Goal: Task Accomplishment & Management: Use online tool/utility

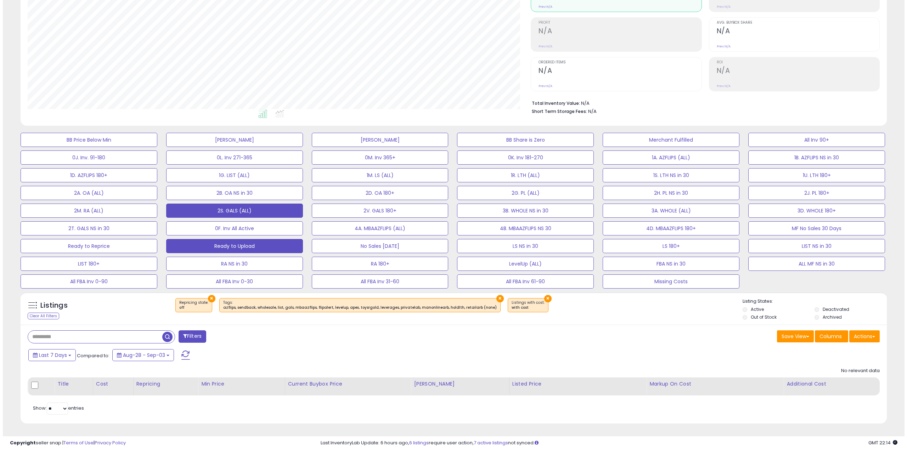
scroll to position [145, 503]
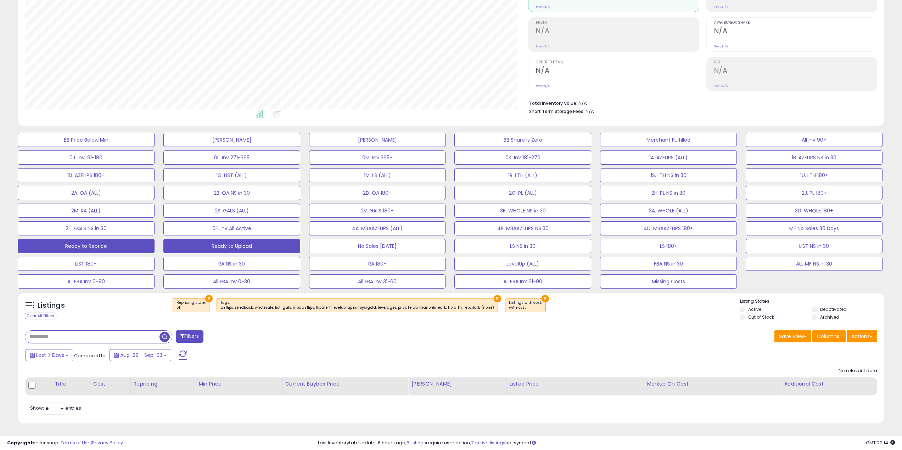
click at [113, 248] on button "Ready to Reprice" at bounding box center [86, 246] width 137 height 14
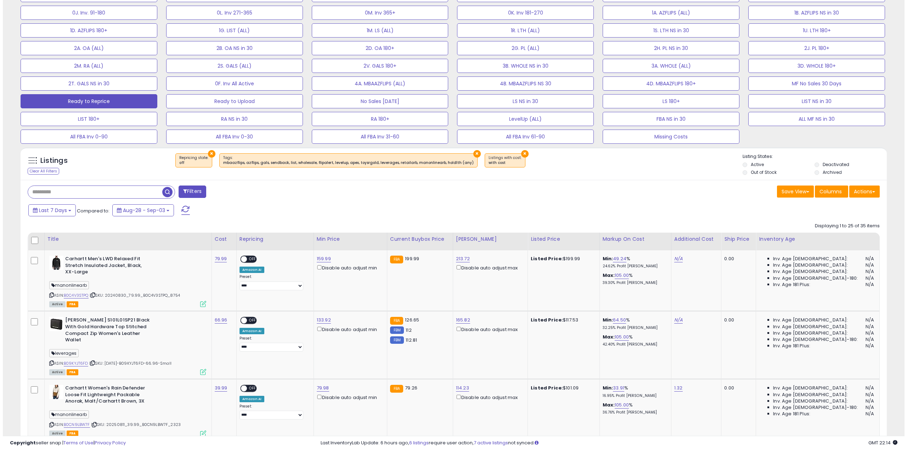
scroll to position [268, 0]
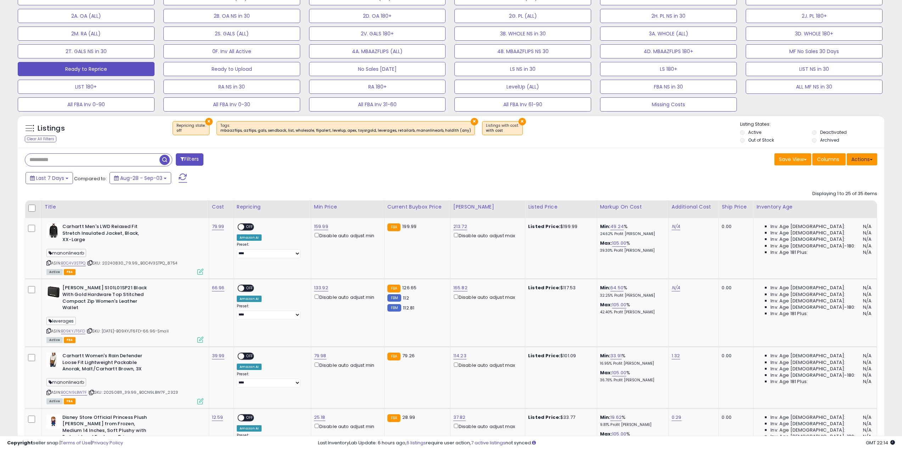
click at [861, 159] on button "Actions" at bounding box center [861, 159] width 30 height 12
click at [836, 191] on link "Export Visible Columns" at bounding box center [833, 192] width 78 height 11
click at [679, 173] on div "Last 7 Days Compared to: Aug-28 - Sep-03" at bounding box center [449, 179] width 863 height 16
click at [850, 159] on button "Actions" at bounding box center [861, 159] width 30 height 12
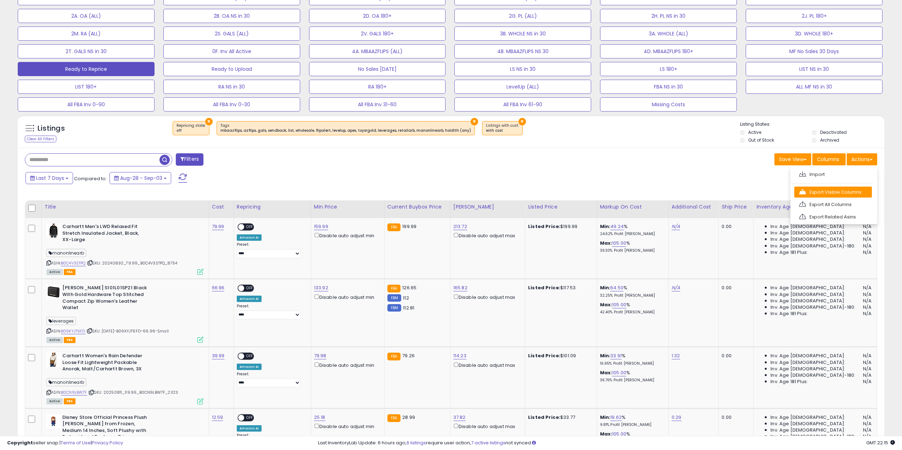
click at [836, 189] on link "Export Visible Columns" at bounding box center [833, 192] width 78 height 11
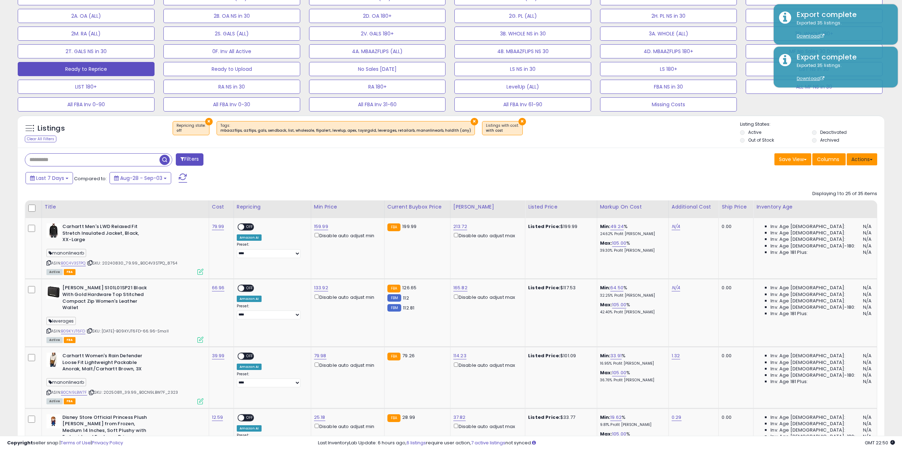
click at [864, 155] on button "Actions" at bounding box center [861, 159] width 30 height 12
click at [839, 175] on link "Import" at bounding box center [833, 174] width 78 height 11
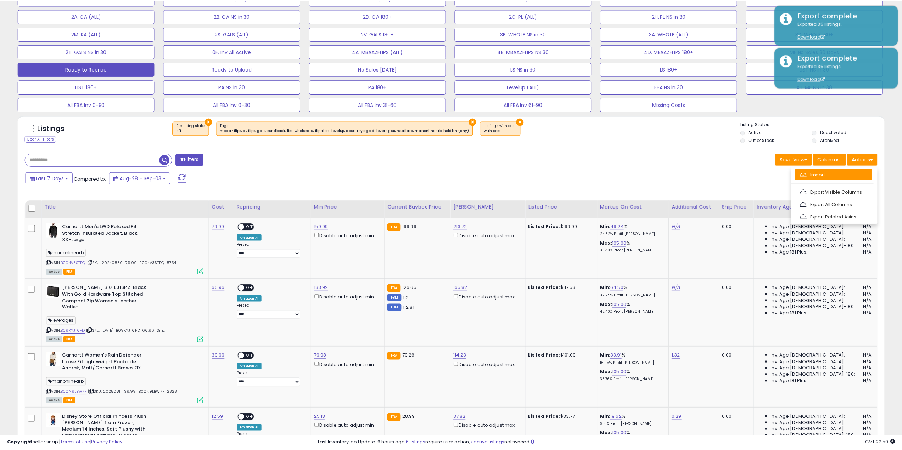
scroll to position [145, 506]
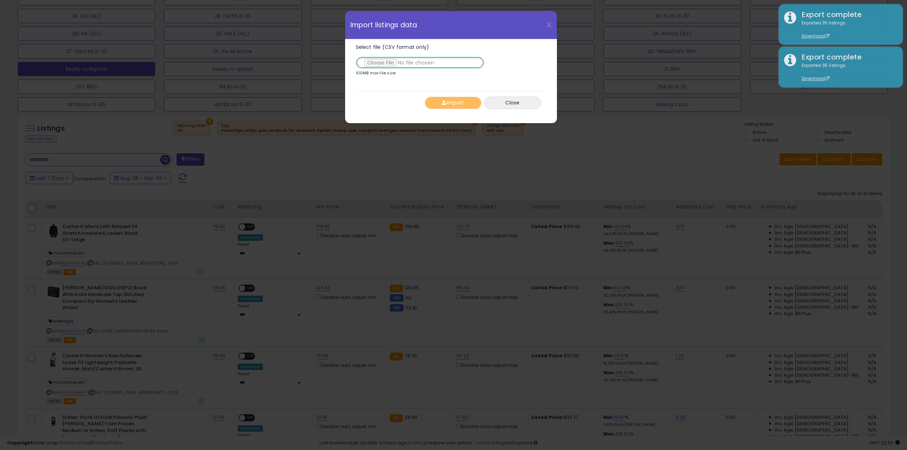
click at [384, 61] on input "Select file (CSV format only)" at bounding box center [420, 63] width 129 height 12
type input "**********"
click at [445, 102] on span "button" at bounding box center [444, 102] width 5 height 5
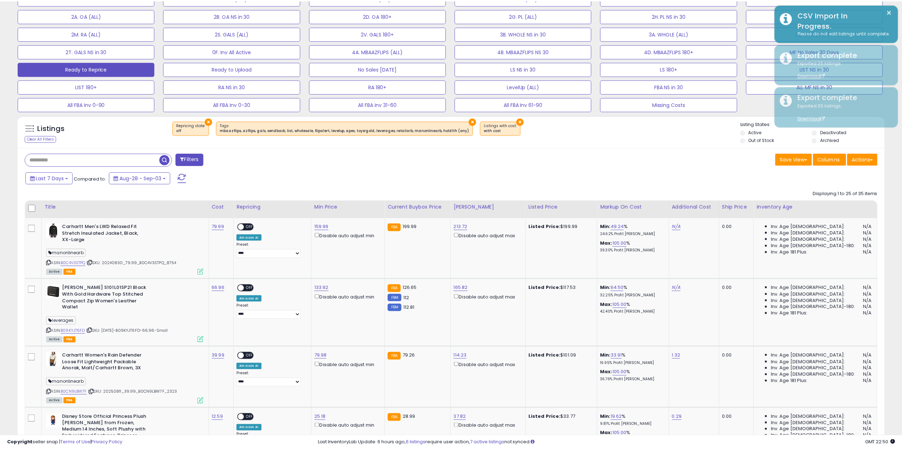
scroll to position [354178, 353820]
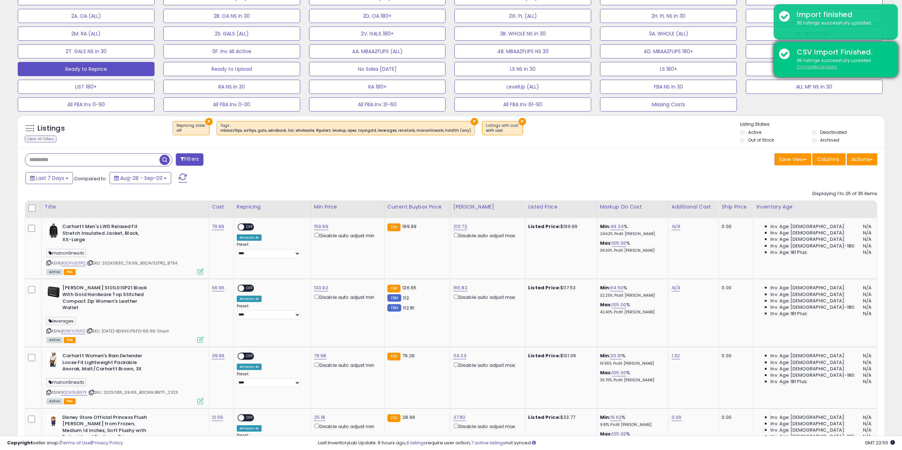
click at [814, 68] on u "Complete Update" at bounding box center [817, 67] width 40 height 6
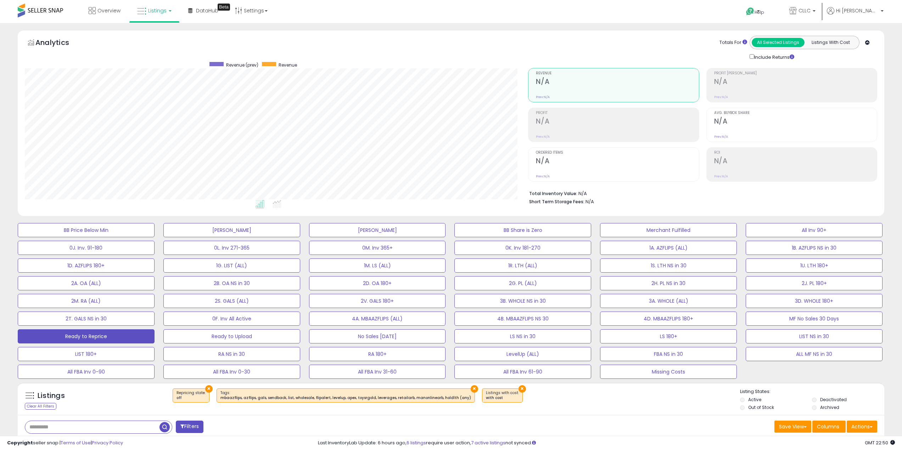
scroll to position [145, 503]
click at [151, 13] on span "Listings" at bounding box center [157, 10] width 18 height 7
click at [159, 62] on icon at bounding box center [160, 62] width 37 height 11
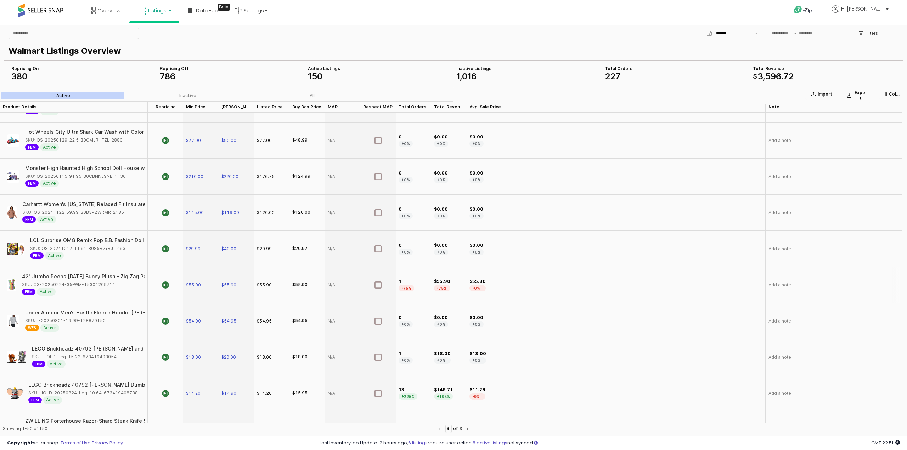
scroll to position [295, 0]
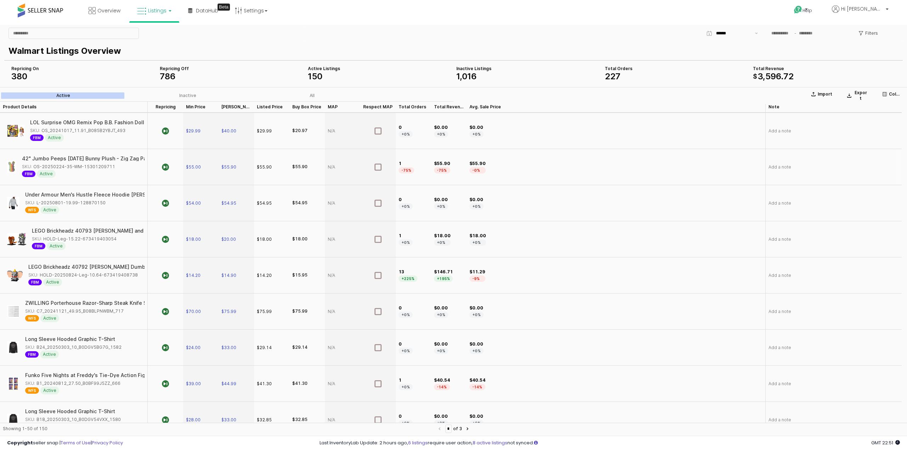
click at [297, 165] on div "$55.90" at bounding box center [299, 167] width 15 height 6
click at [226, 167] on span "$55.90" at bounding box center [228, 167] width 15 height 6
drag, startPoint x: 244, startPoint y: 166, endPoint x: 209, endPoint y: 165, distance: 35.1
click at [204, 163] on div "Disney Encanto Isabela Hair Play Doll Toy New with Box SKU: WFS-19.61-006734193…" at bounding box center [451, 370] width 902 height 1104
type input "*****"
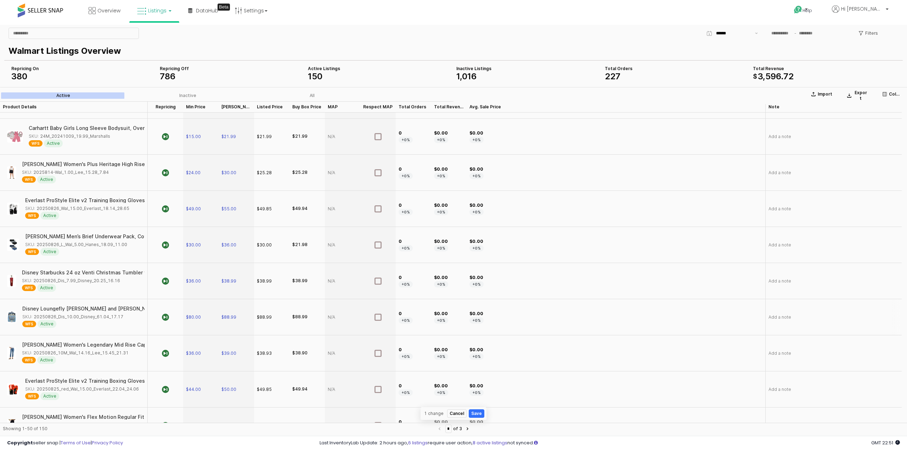
scroll to position [945, 0]
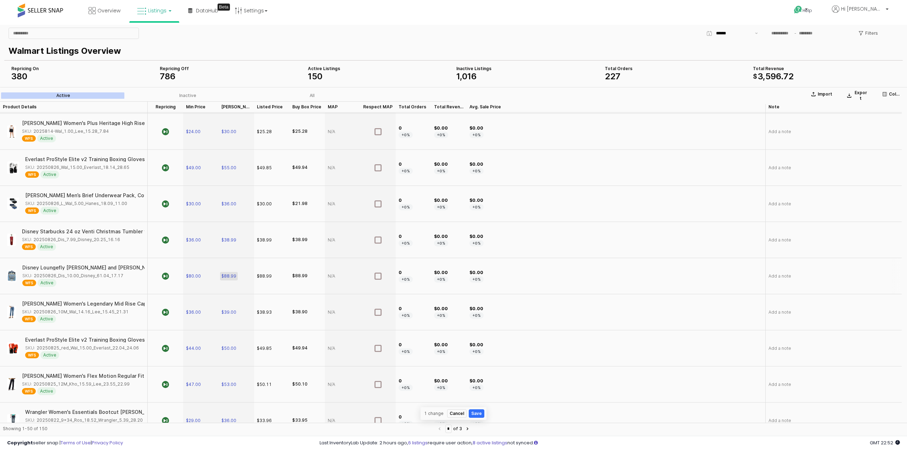
click at [230, 276] on span "$88.99" at bounding box center [228, 277] width 15 height 6
drag, startPoint x: 241, startPoint y: 275, endPoint x: 212, endPoint y: 270, distance: 30.2
click at [223, 272] on div "$ *****" at bounding box center [236, 276] width 35 height 35
type input "*****"
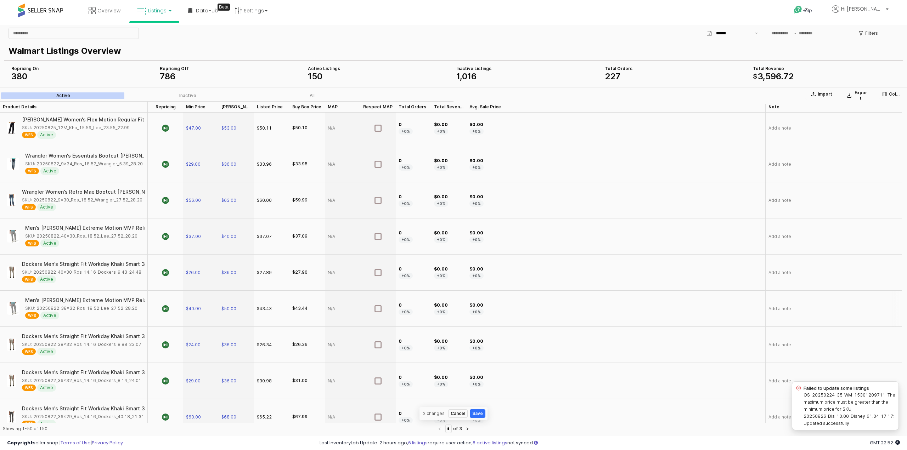
scroll to position [1063, 0]
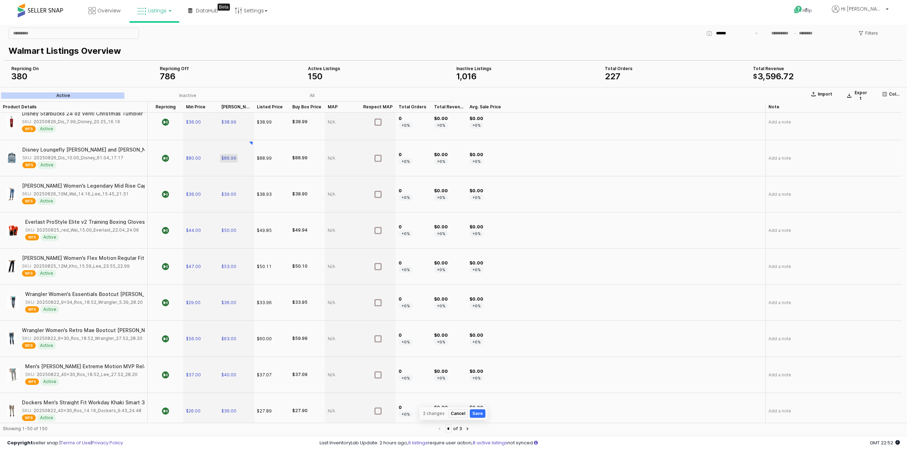
click at [231, 158] on span "$86.99" at bounding box center [228, 159] width 15 height 6
drag, startPoint x: 241, startPoint y: 157, endPoint x: 203, endPoint y: 156, distance: 37.9
click at [208, 157] on div "Wusthof Classic 5" Tomato Knife SKU: A60-20250513-50.00-Ama-192202547 FBM Activ…" at bounding box center [451, 303] width 902 height 1120
type input "*****"
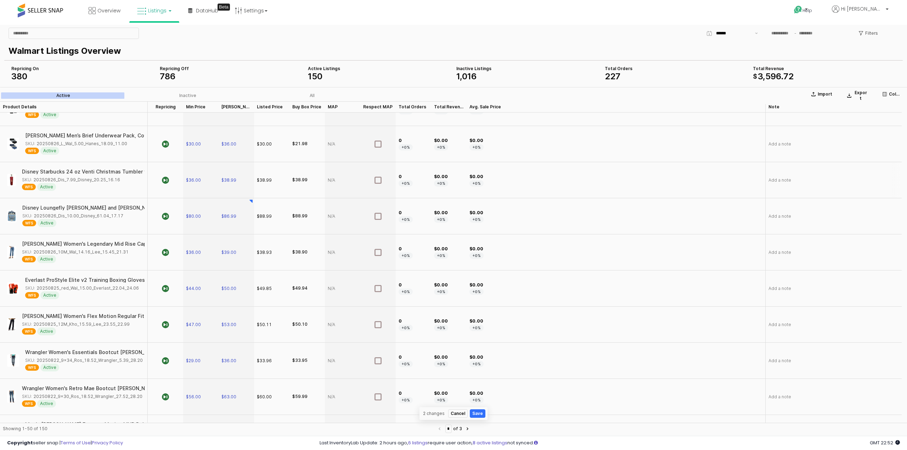
scroll to position [1004, 0]
click at [194, 219] on span "$80.00" at bounding box center [193, 218] width 15 height 6
drag, startPoint x: 208, startPoint y: 215, endPoint x: 166, endPoint y: 213, distance: 41.8
click at [161, 210] on div "Allen Company Rock Creek Stocking Foot Neoprene Fishing Chest Waders, X Large S…" at bounding box center [451, 326] width 902 height 1192
type input "**"
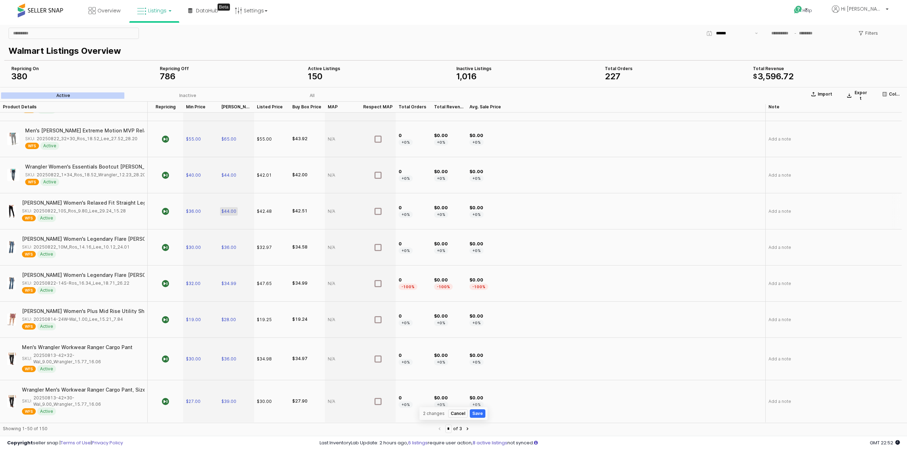
scroll to position [1523, 0]
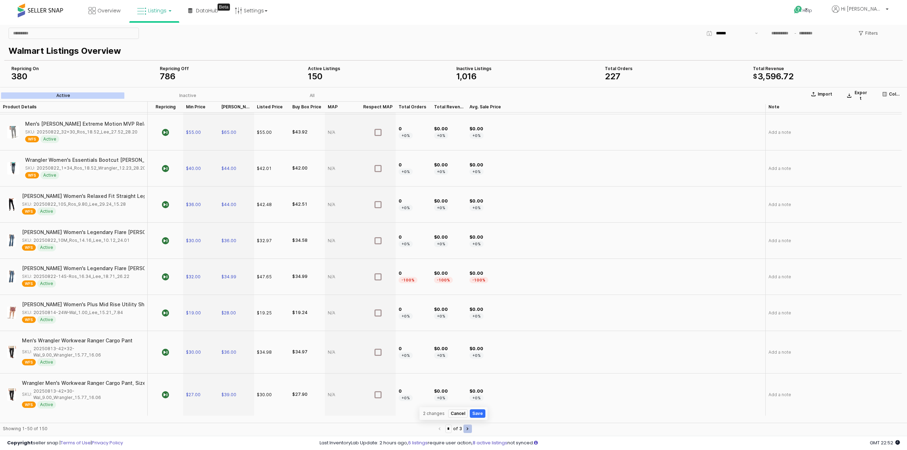
click at [470, 431] on button "Next page" at bounding box center [467, 429] width 9 height 9
type input "*"
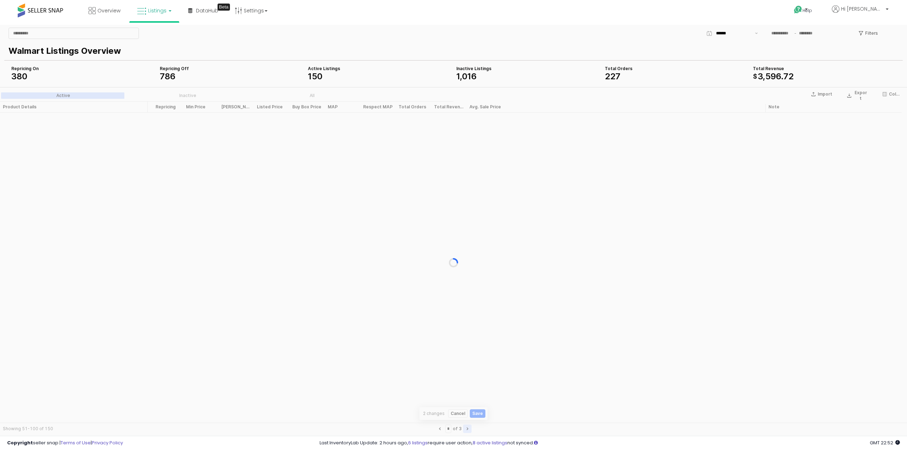
scroll to position [0, 0]
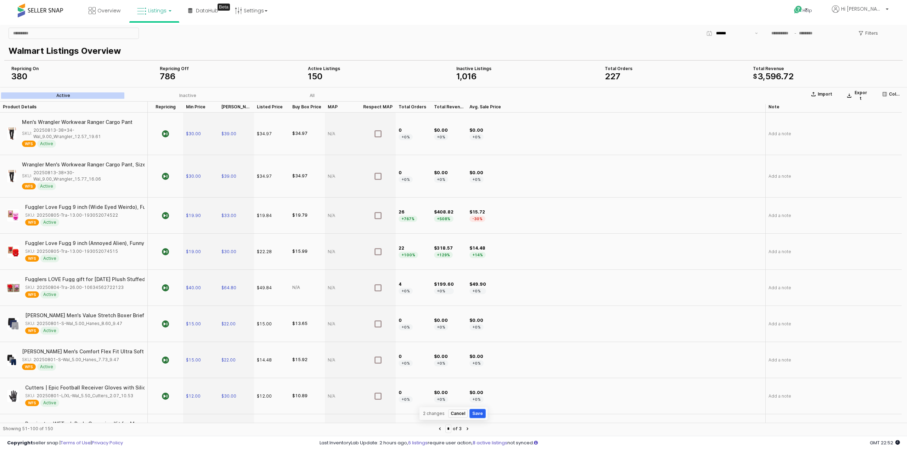
click at [477, 416] on button "Save" at bounding box center [478, 414] width 16 height 9
click at [151, 14] on link "Listings" at bounding box center [154, 10] width 45 height 21
click at [154, 33] on icon at bounding box center [159, 34] width 31 height 9
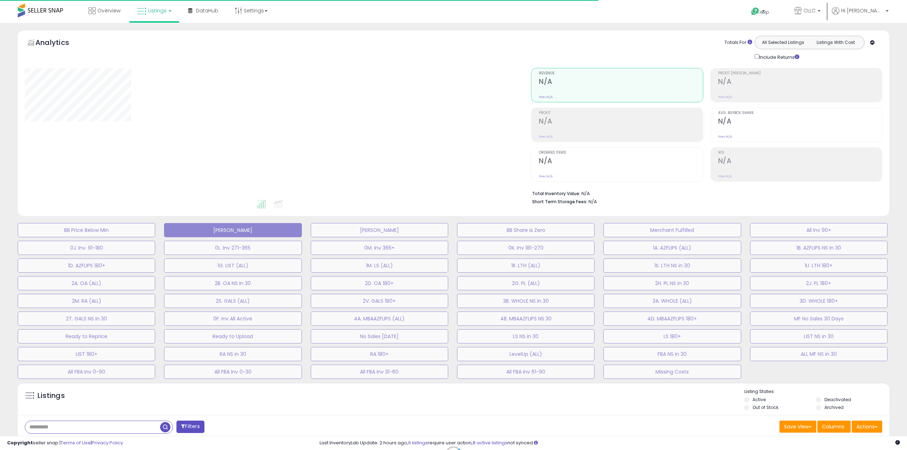
type input "**********"
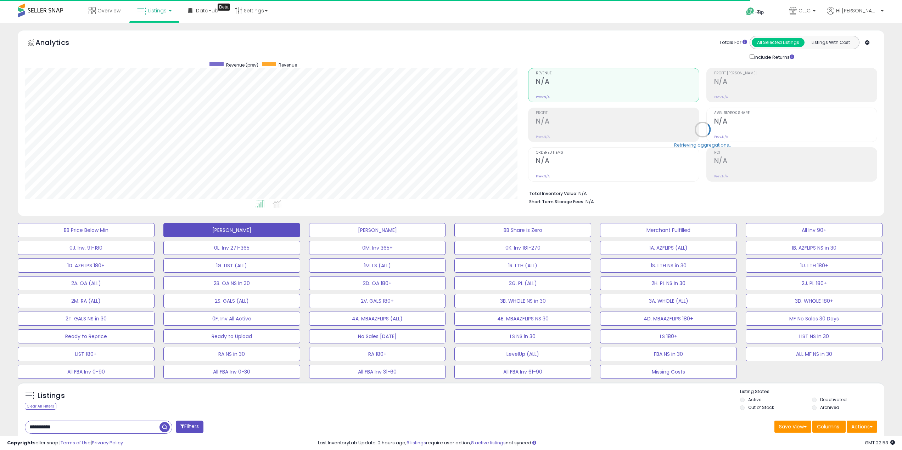
scroll to position [145, 503]
